Goal: Find specific page/section: Find specific page/section

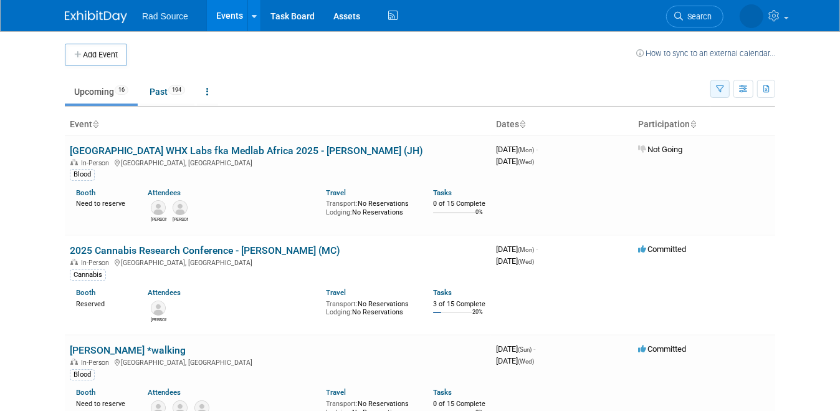
click at [730, 87] on button "button" at bounding box center [719, 89] width 19 height 18
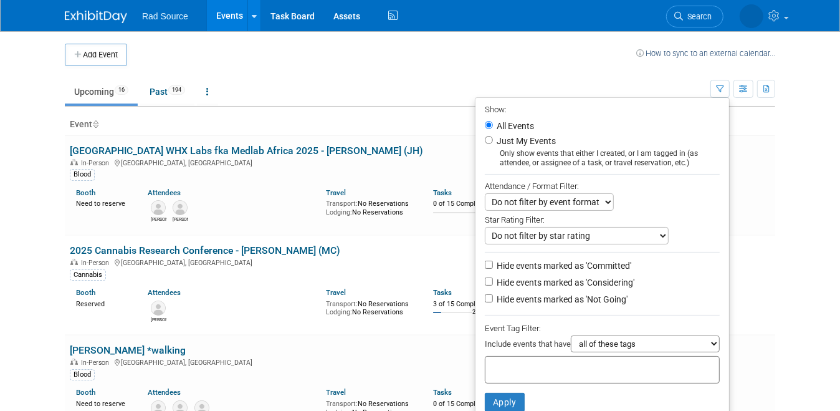
click at [494, 284] on li "Hide events marked as 'Considering'" at bounding box center [602, 283] width 254 height 17
click at [493, 277] on input "Hide events marked as 'Considering'" at bounding box center [489, 281] width 8 height 8
checkbox input "true"
click at [493, 300] on input "Hide events marked as 'Not Going'" at bounding box center [489, 298] width 8 height 8
checkbox input "true"
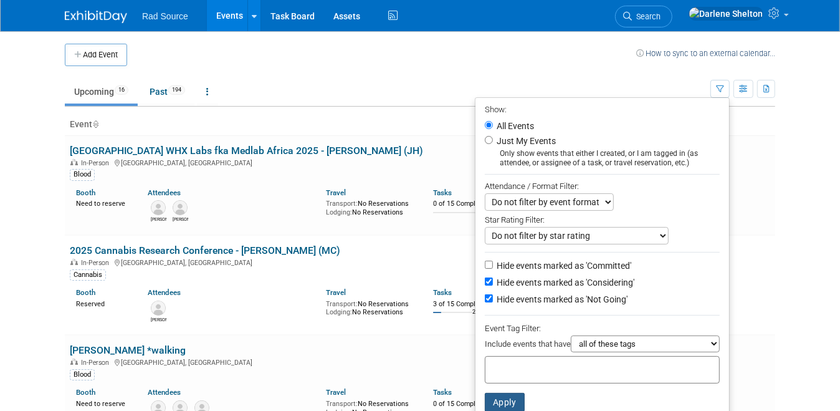
click at [509, 405] on button "Apply" at bounding box center [505, 402] width 40 height 19
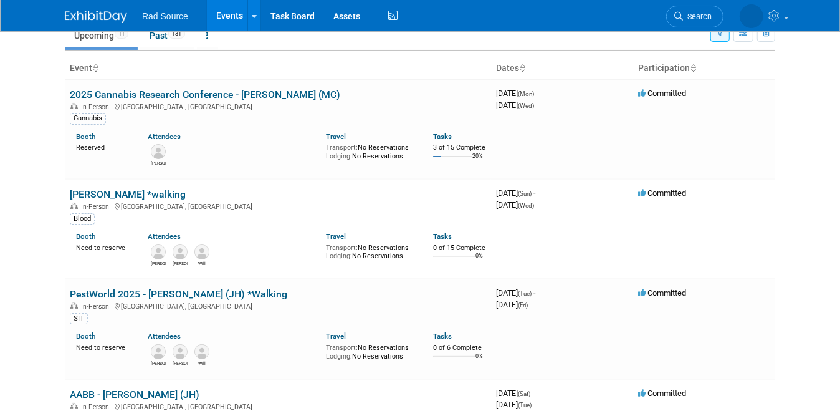
scroll to position [78, 0]
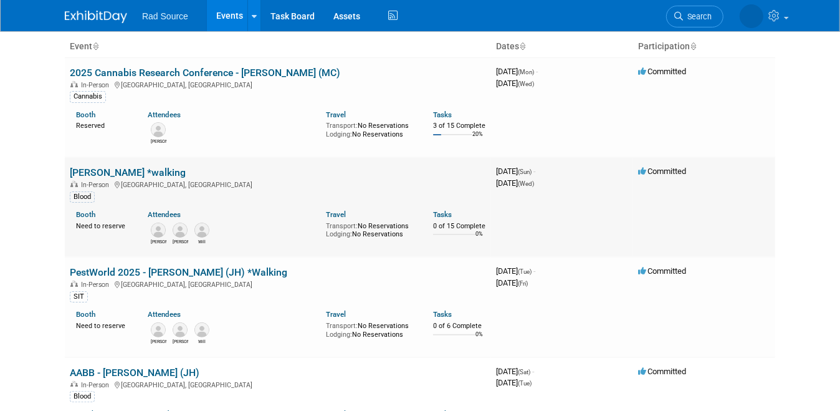
click at [71, 171] on link "[PERSON_NAME] *walking" at bounding box center [128, 172] width 116 height 12
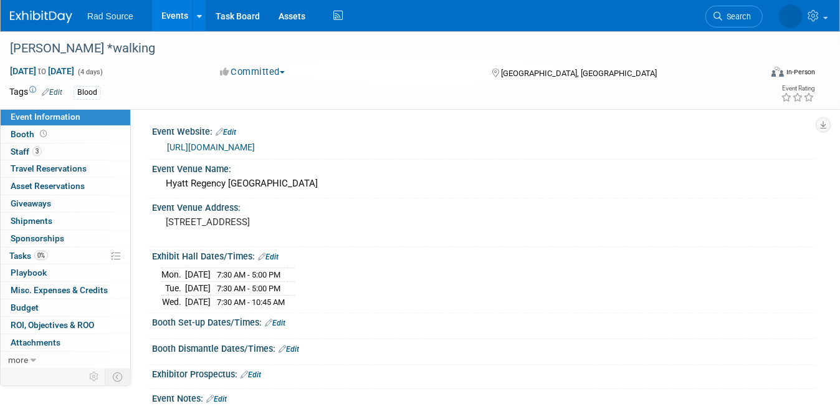
click at [255, 148] on link "https://www.aatb.org/2025-aatb-annual-meeting" at bounding box center [211, 147] width 88 height 10
